Goal: Information Seeking & Learning: Learn about a topic

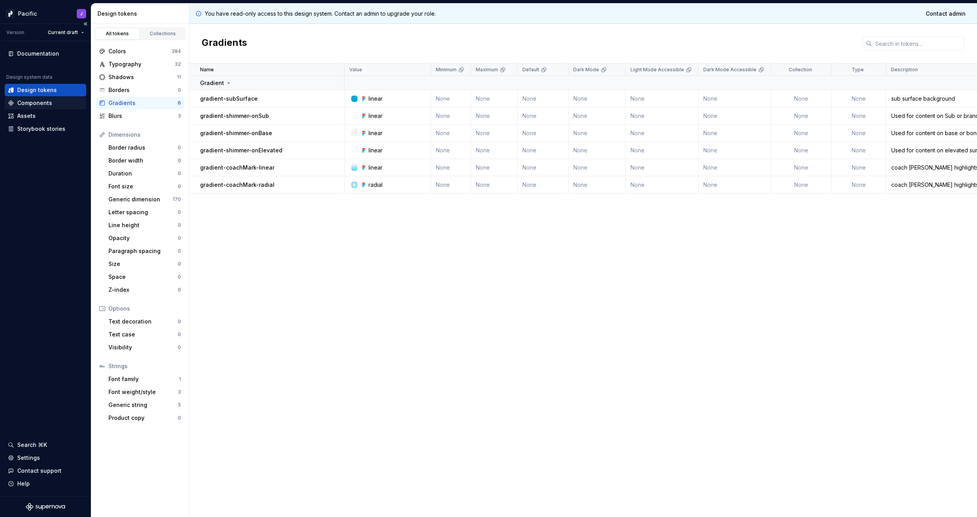
click at [29, 102] on div "Components" at bounding box center [34, 103] width 35 height 8
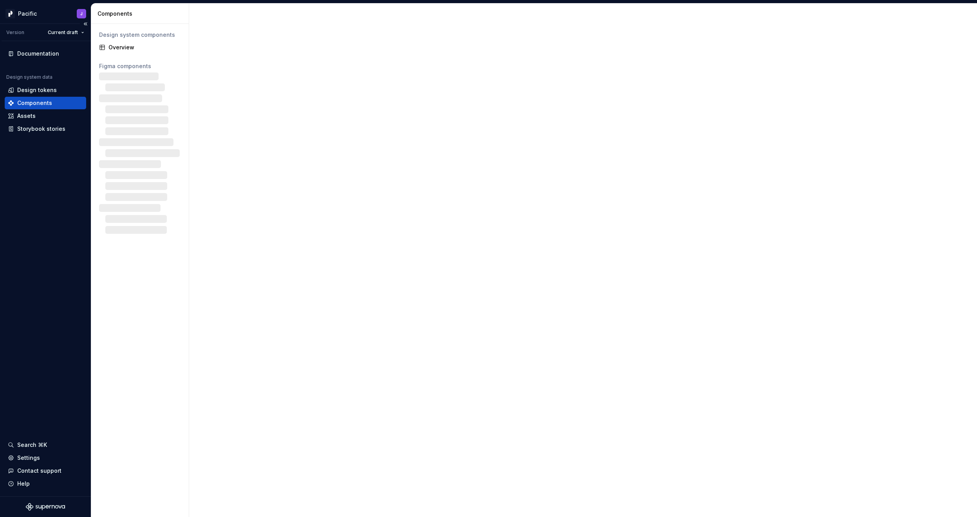
click at [33, 103] on div "Components" at bounding box center [34, 103] width 35 height 8
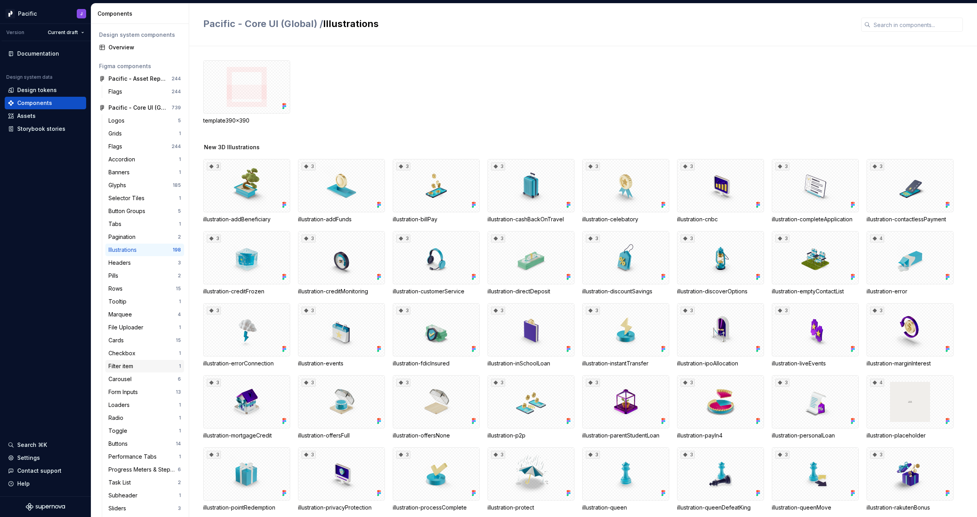
click at [147, 367] on div "Filter item" at bounding box center [143, 366] width 70 height 8
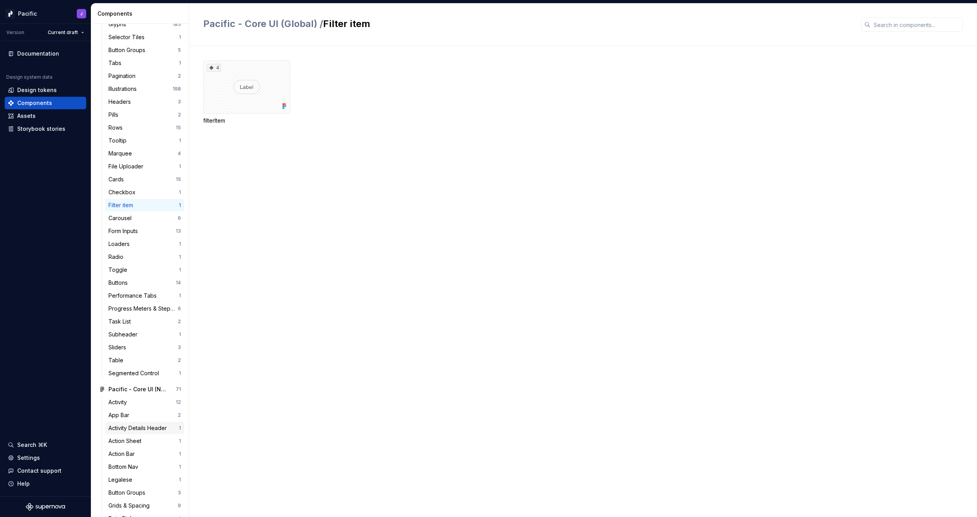
scroll to position [178, 0]
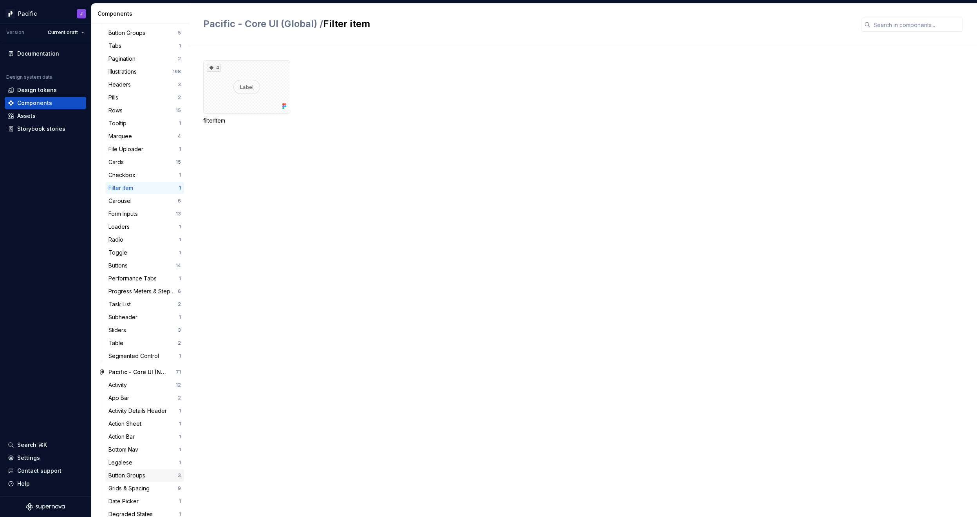
click at [145, 475] on div "Button Groups" at bounding box center [128, 475] width 40 height 8
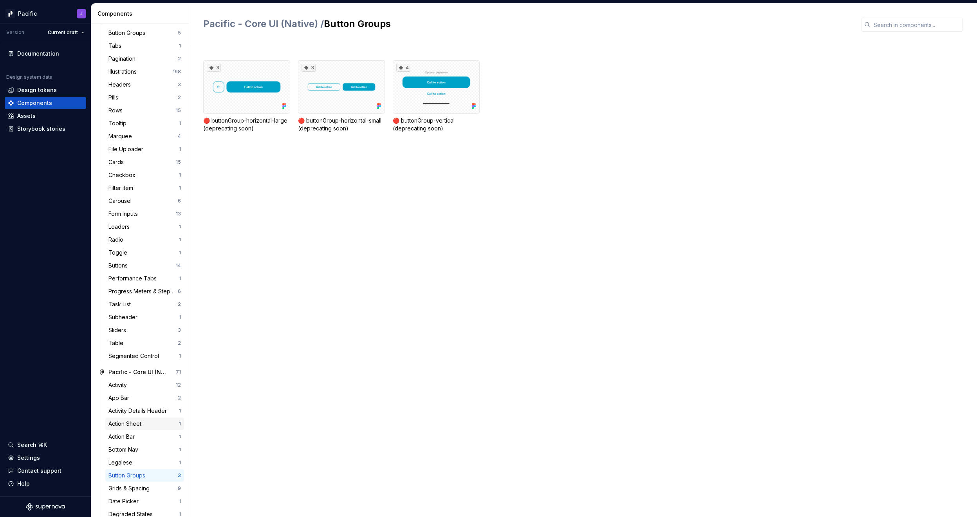
click at [139, 424] on div "Action Sheet" at bounding box center [126, 424] width 36 height 8
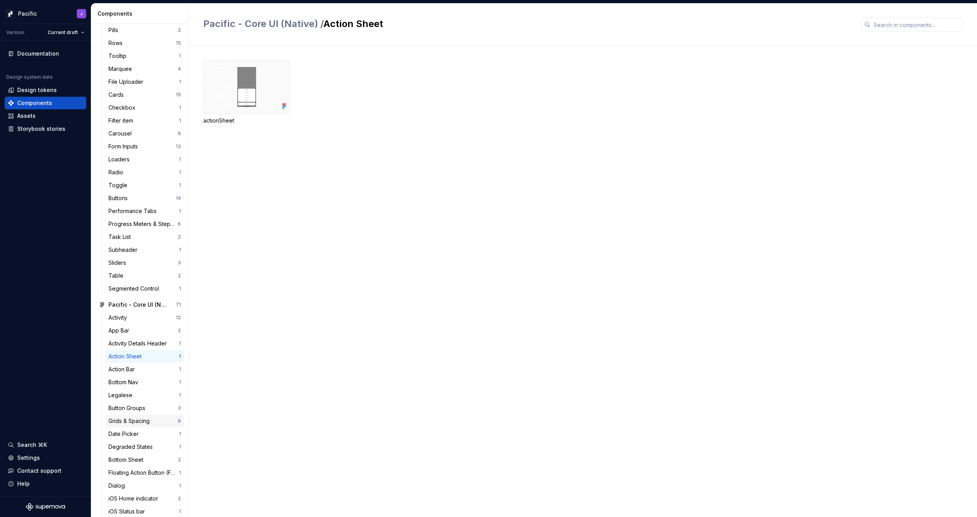
scroll to position [251, 0]
click at [134, 455] on div "Bottom Sheet" at bounding box center [127, 455] width 38 height 8
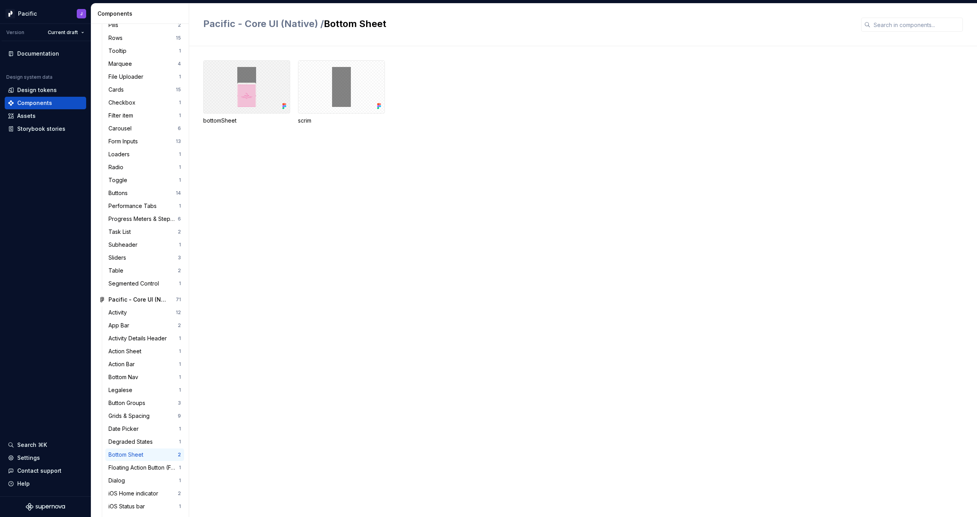
click at [237, 85] on div at bounding box center [246, 86] width 87 height 53
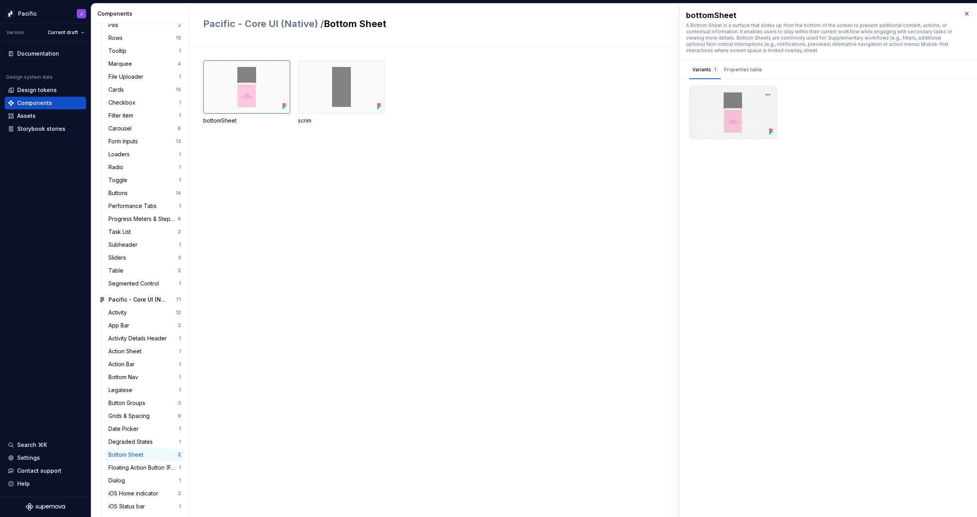
click at [599, 126] on div at bounding box center [733, 112] width 88 height 53
click at [599, 95] on button "button" at bounding box center [767, 94] width 11 height 11
click at [599, 107] on div "Open in Figma" at bounding box center [742, 117] width 51 height 23
